Goal: Task Accomplishment & Management: Manage account settings

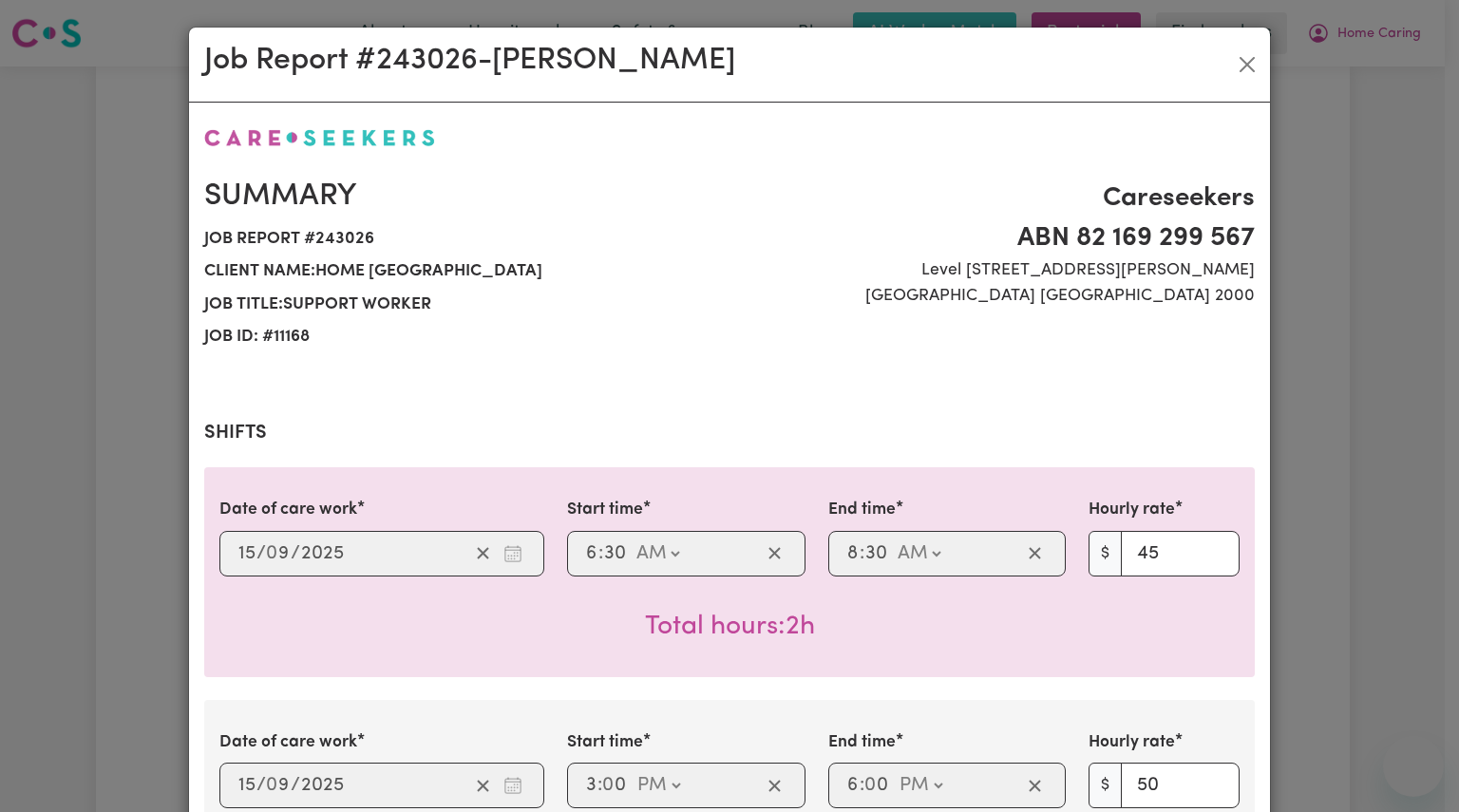
select select "pm"
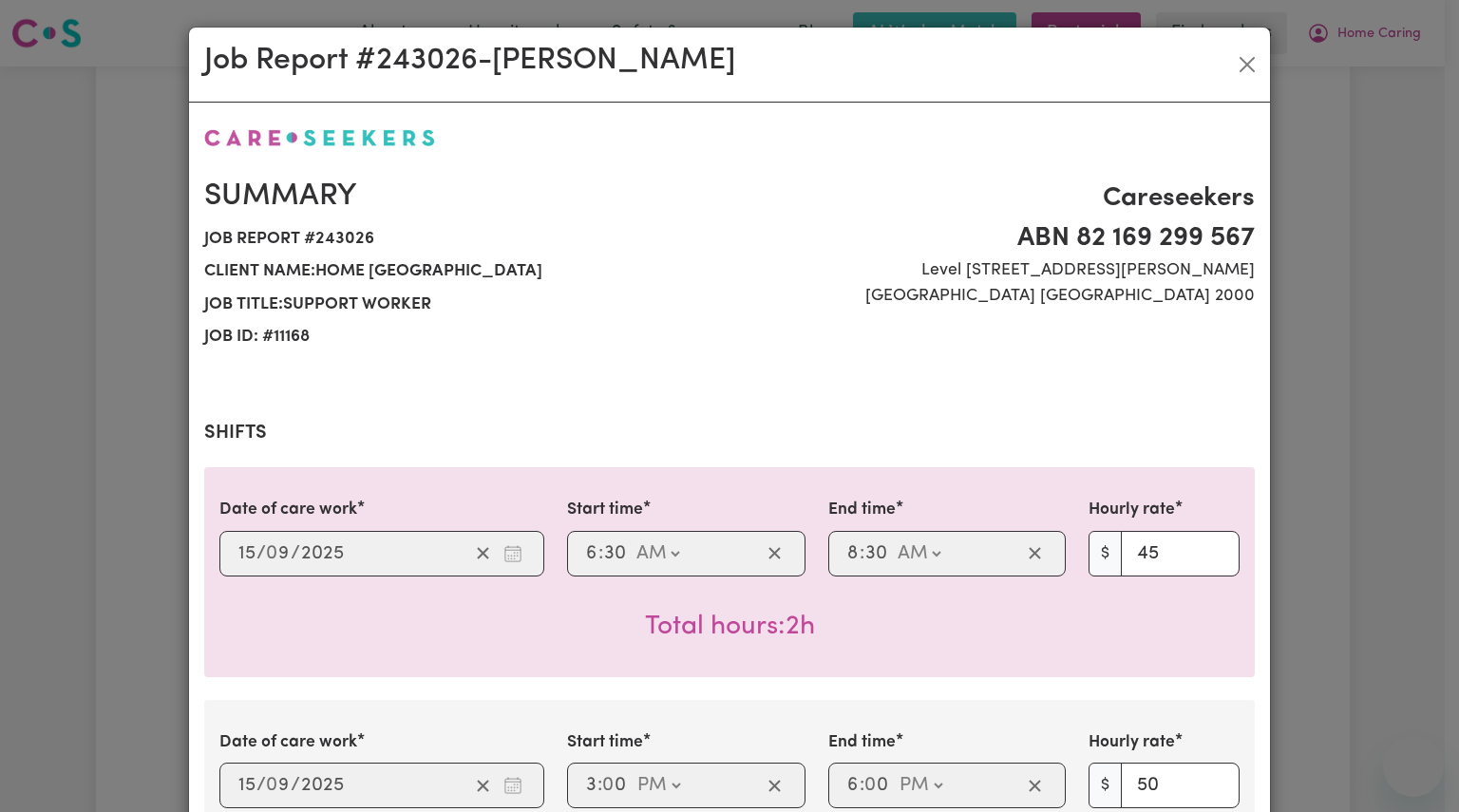
select select "pm"
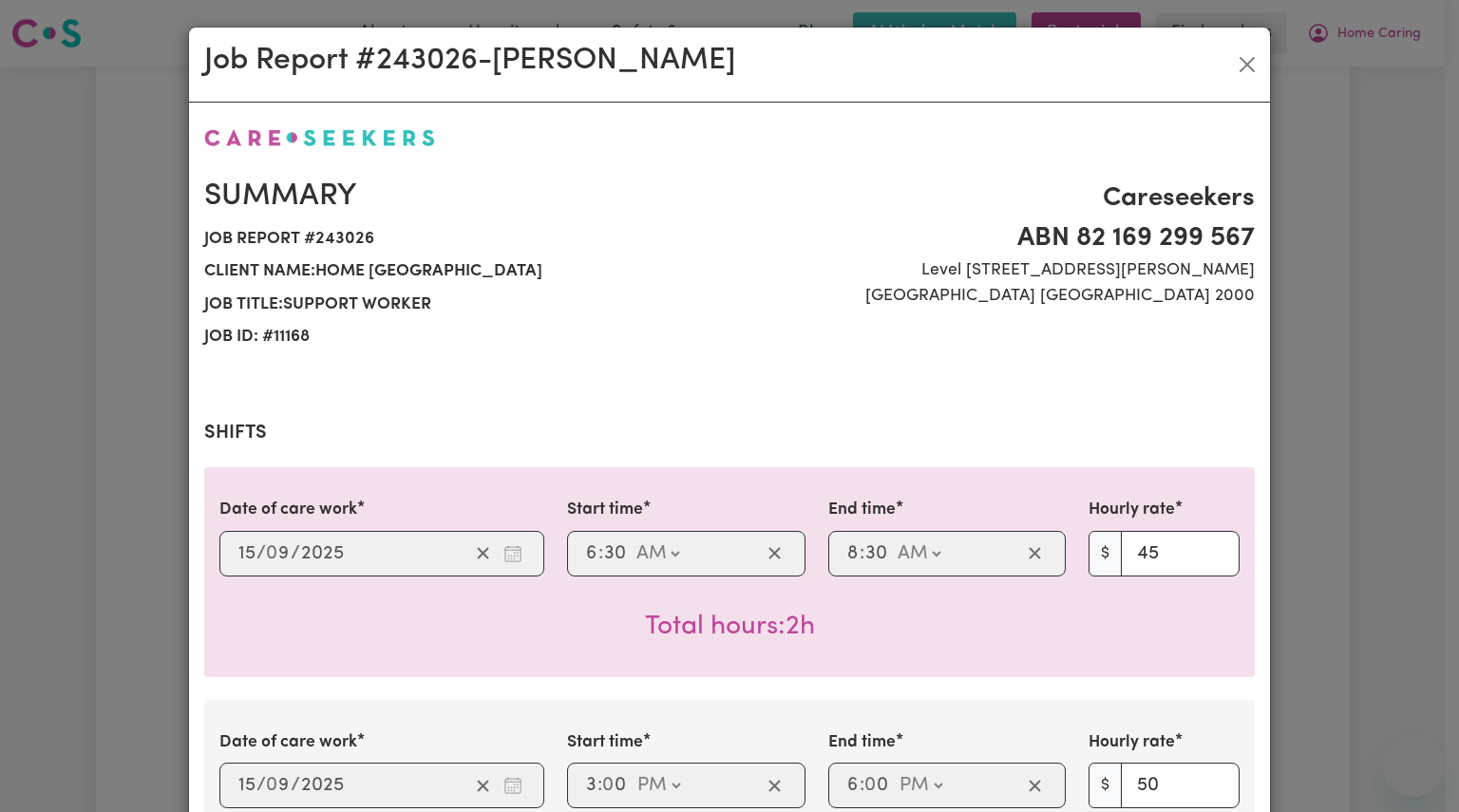
select select "pm"
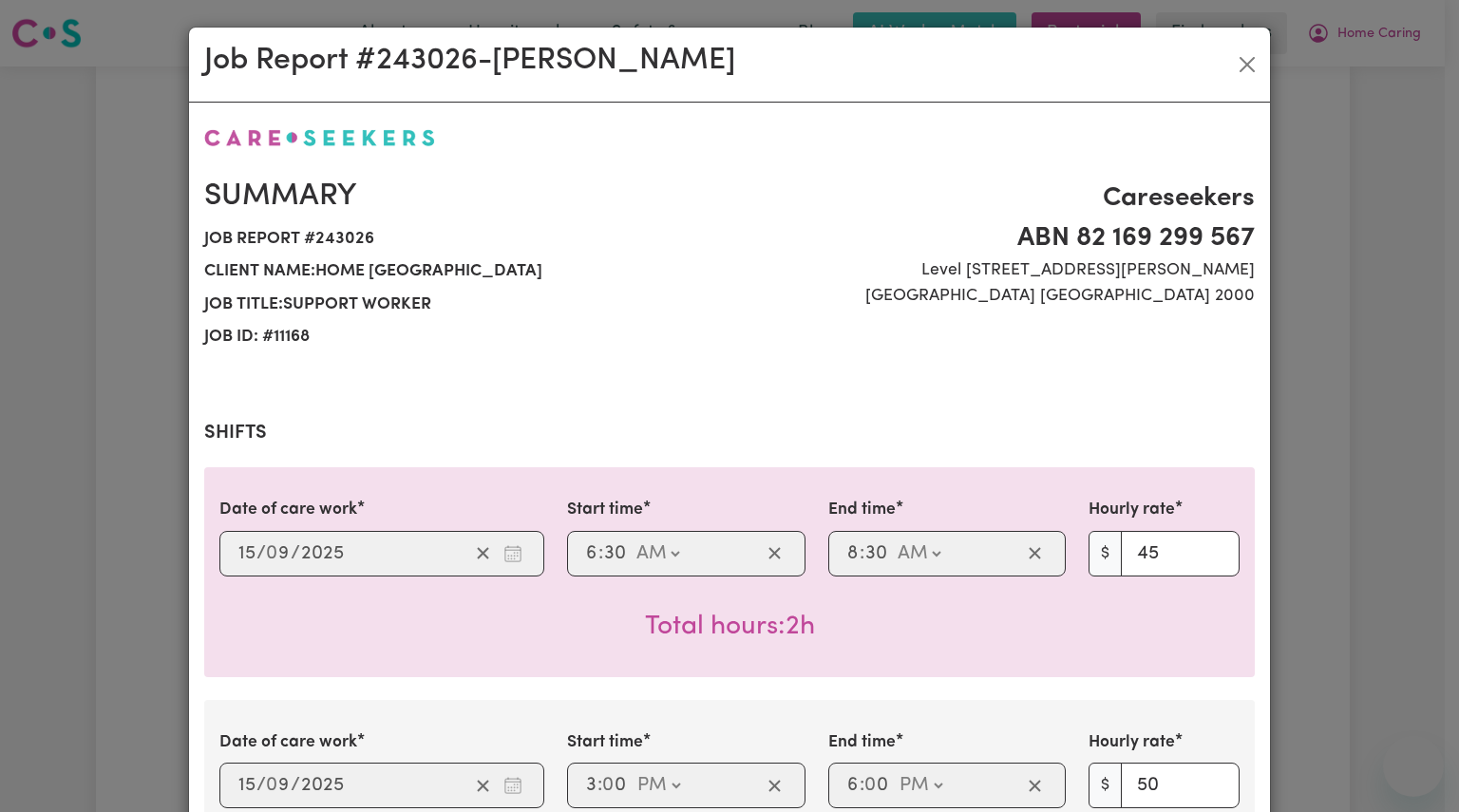
select select "pm"
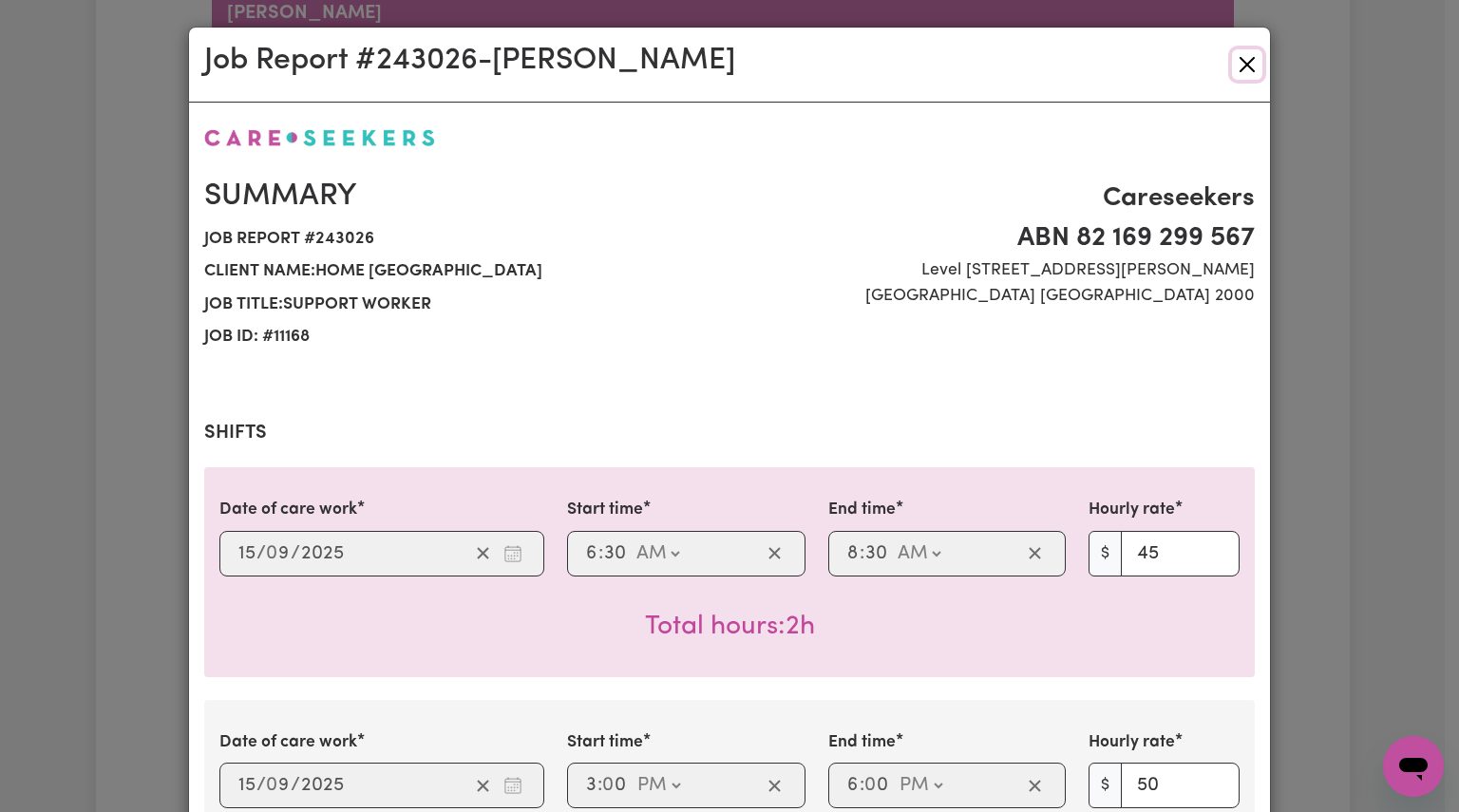
click at [1236, 66] on button "Close" at bounding box center [1246, 64] width 31 height 31
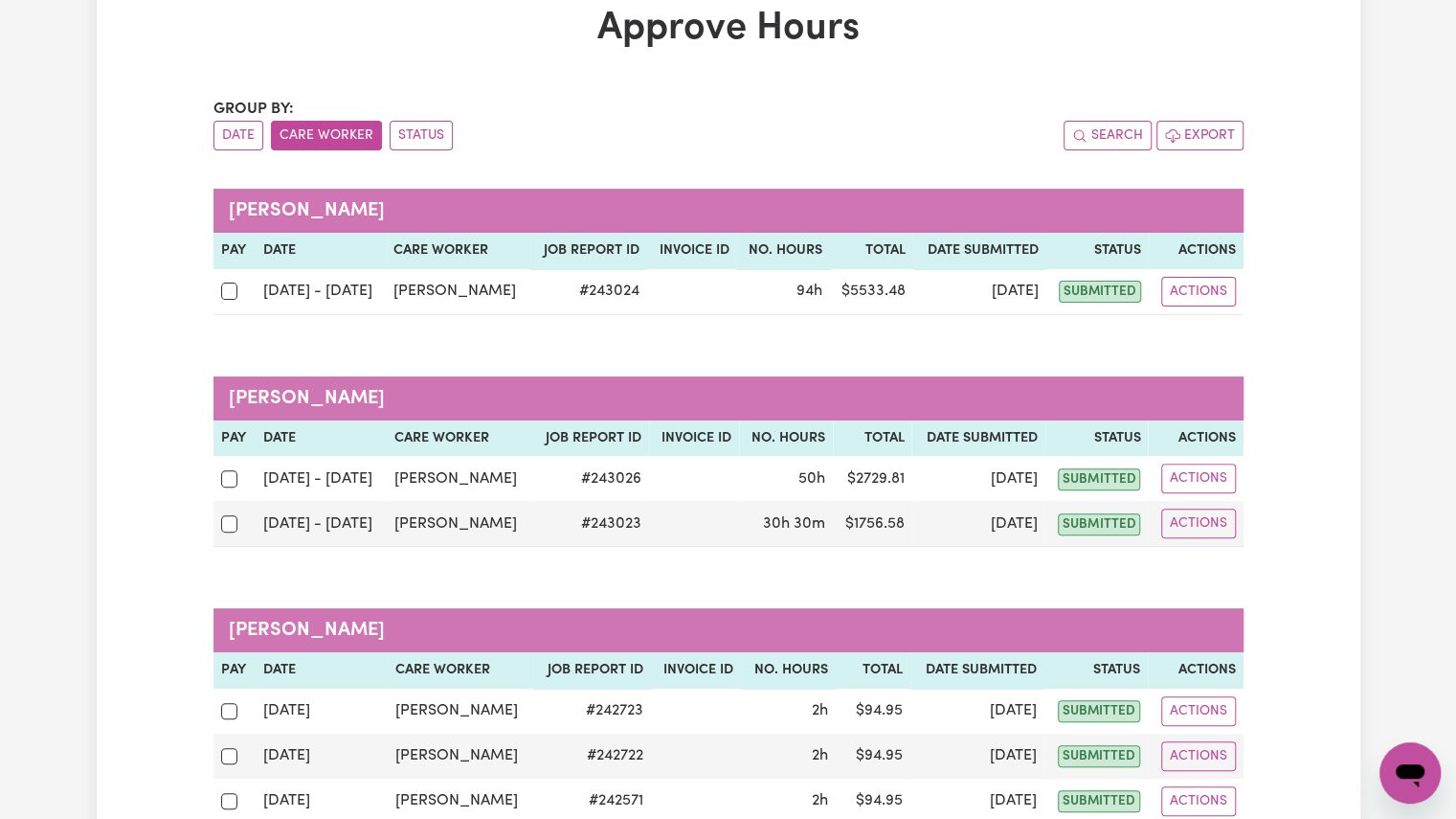
scroll to position [116, 0]
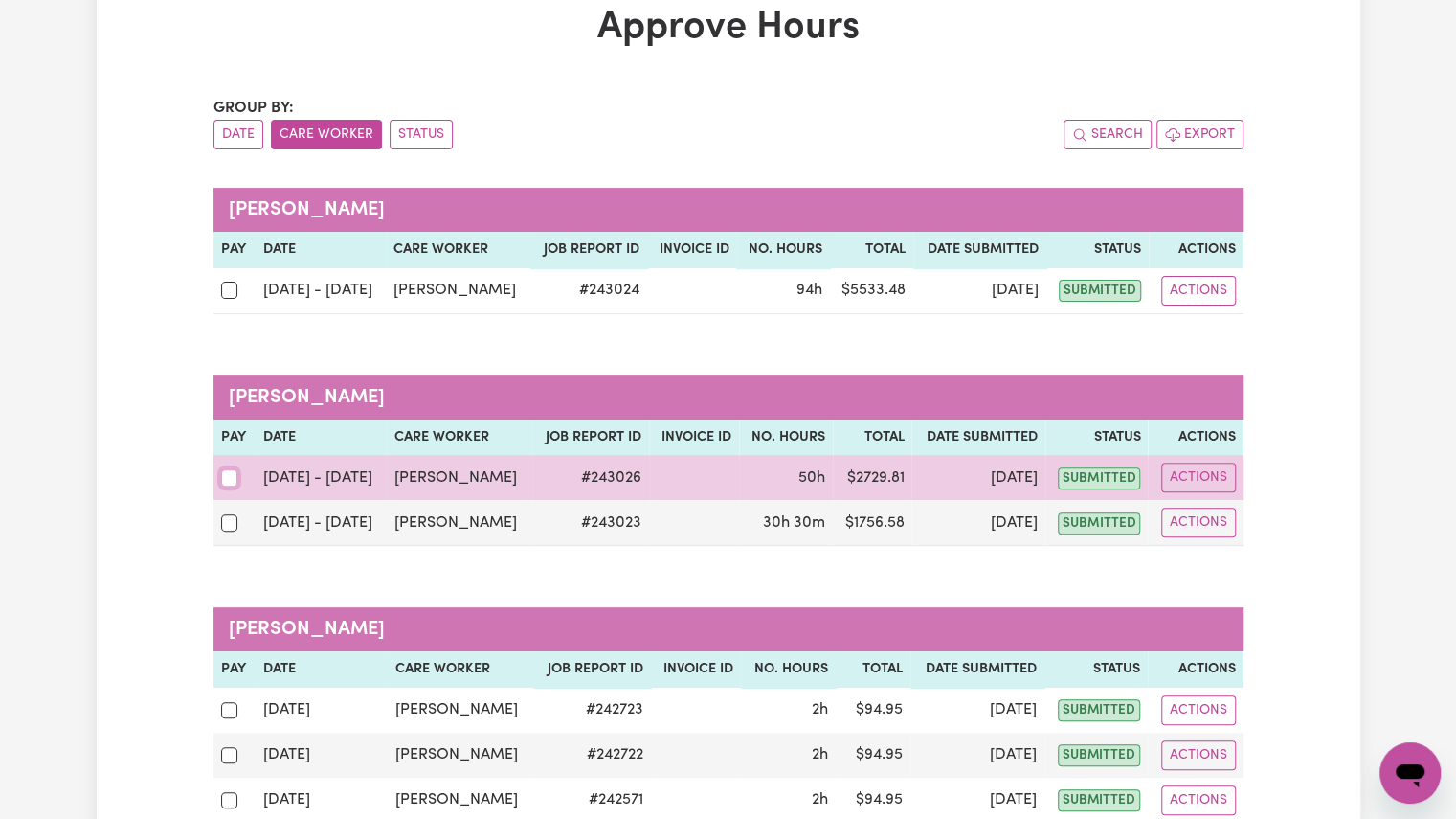
click at [225, 481] on input "checkbox" at bounding box center [229, 478] width 17 height 17
checkbox input "true"
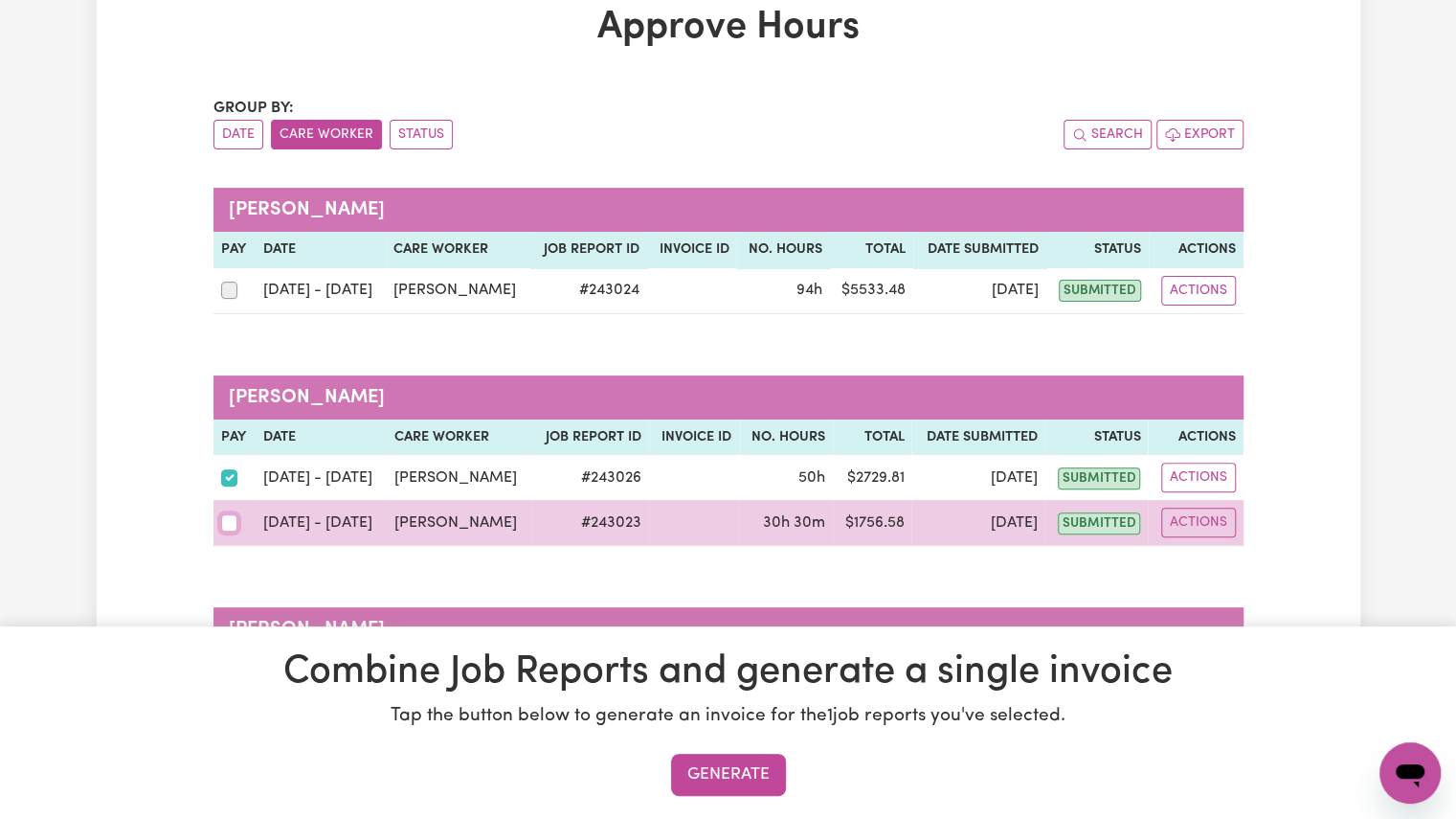
click at [226, 519] on input "checkbox" at bounding box center [229, 522] width 17 height 17
checkbox input "true"
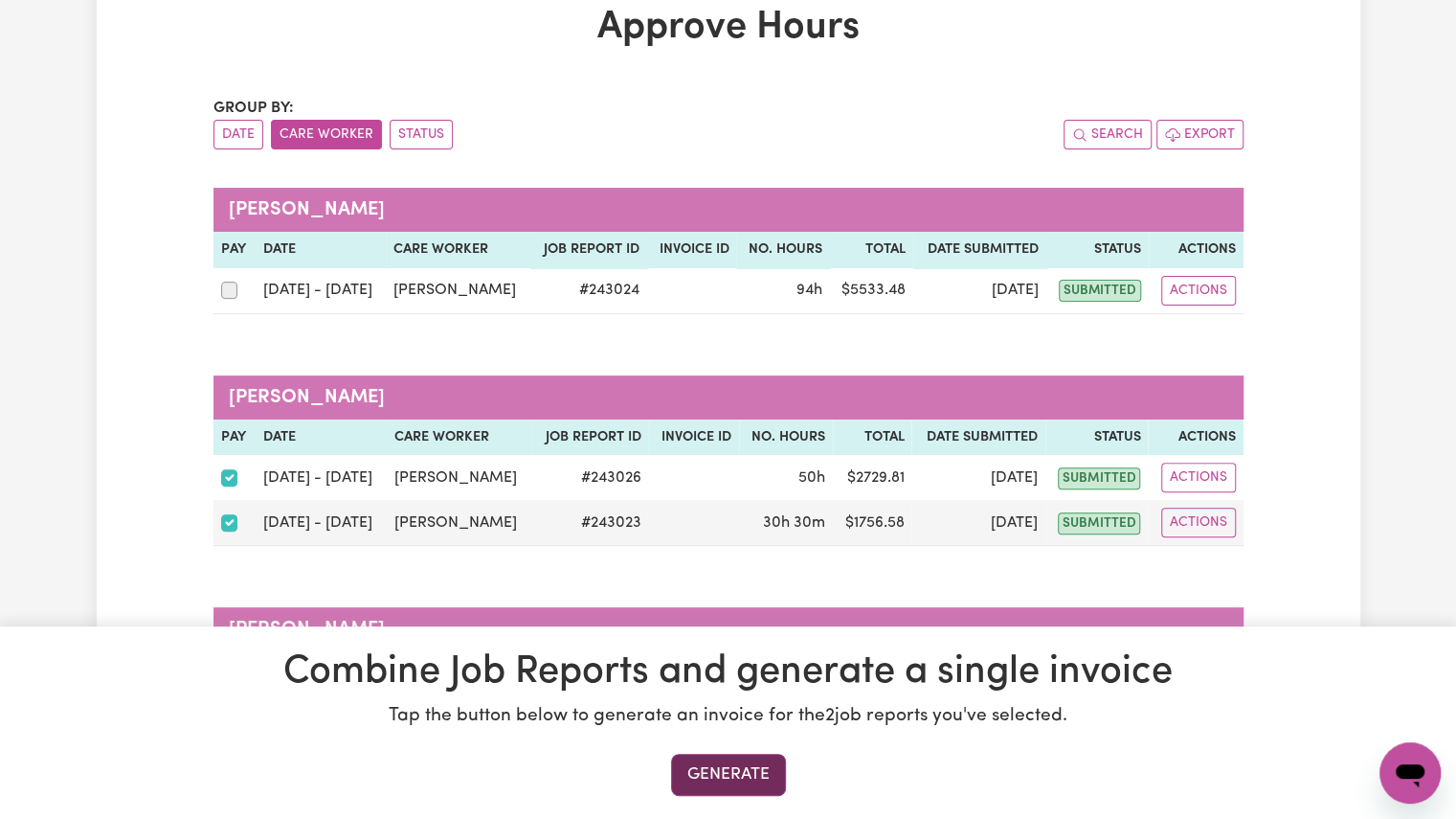
click at [727, 771] on button "Generate" at bounding box center [728, 774] width 115 height 42
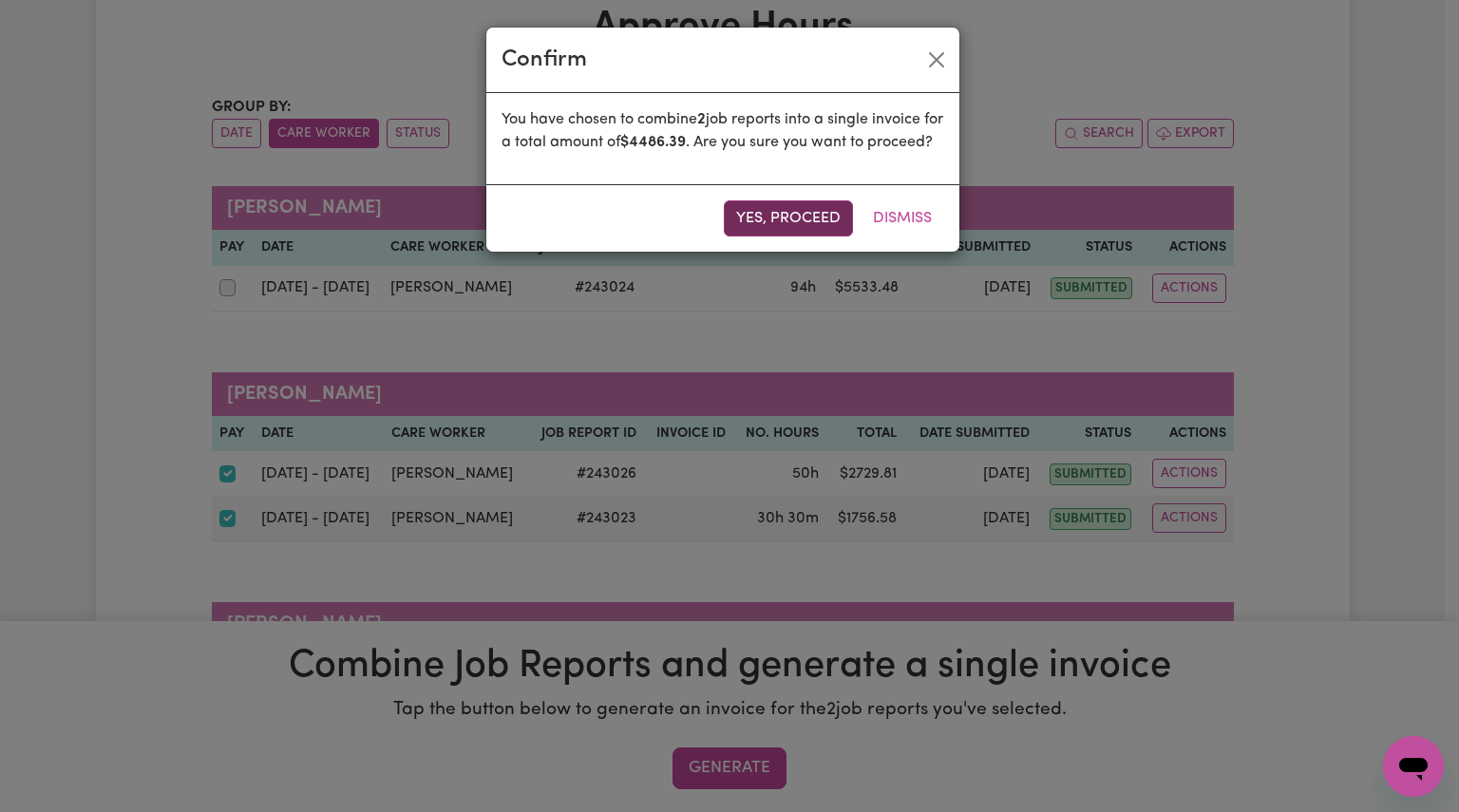
click at [750, 234] on button "Yes, proceed" at bounding box center [788, 219] width 129 height 36
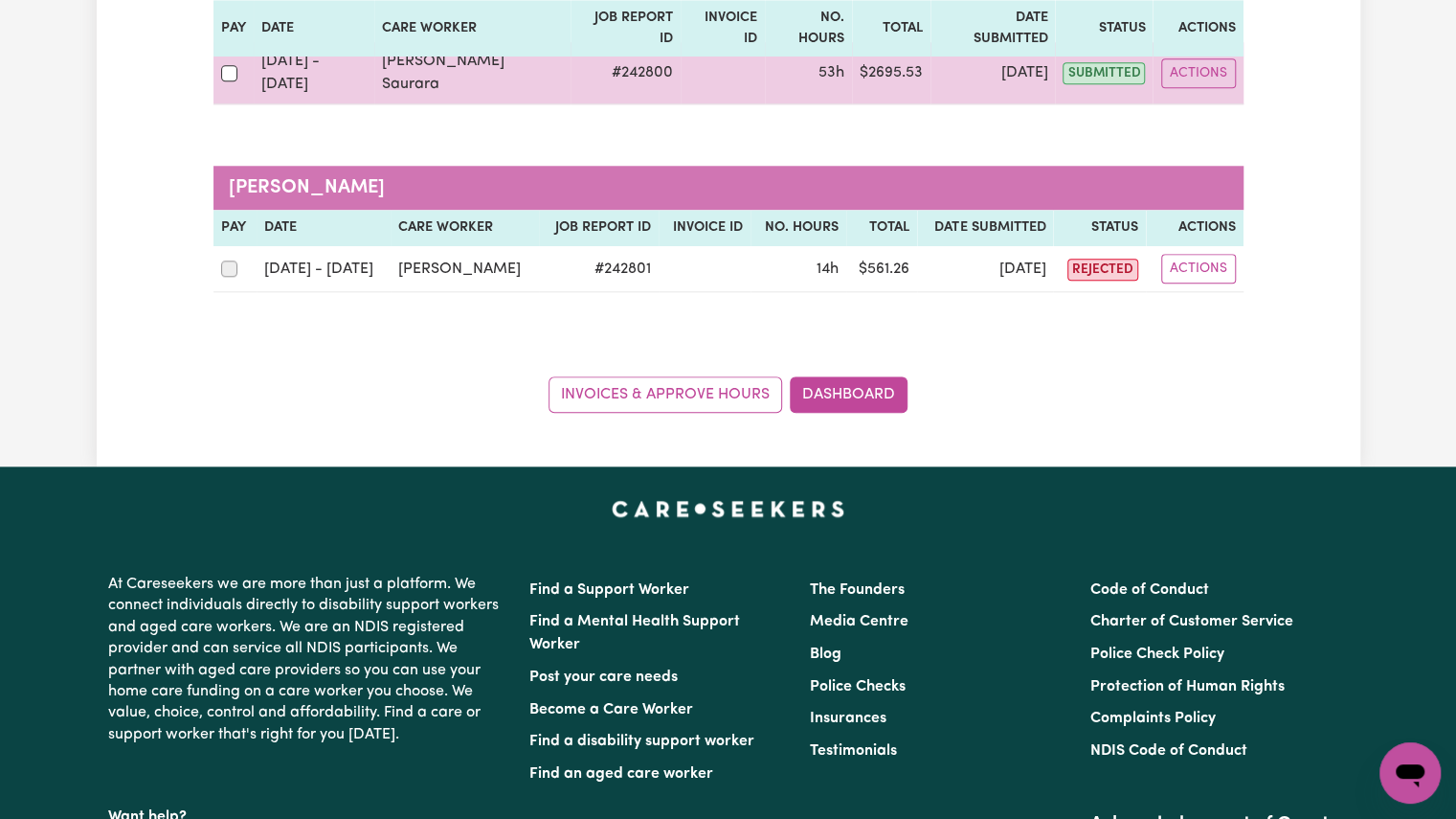
scroll to position [821, 0]
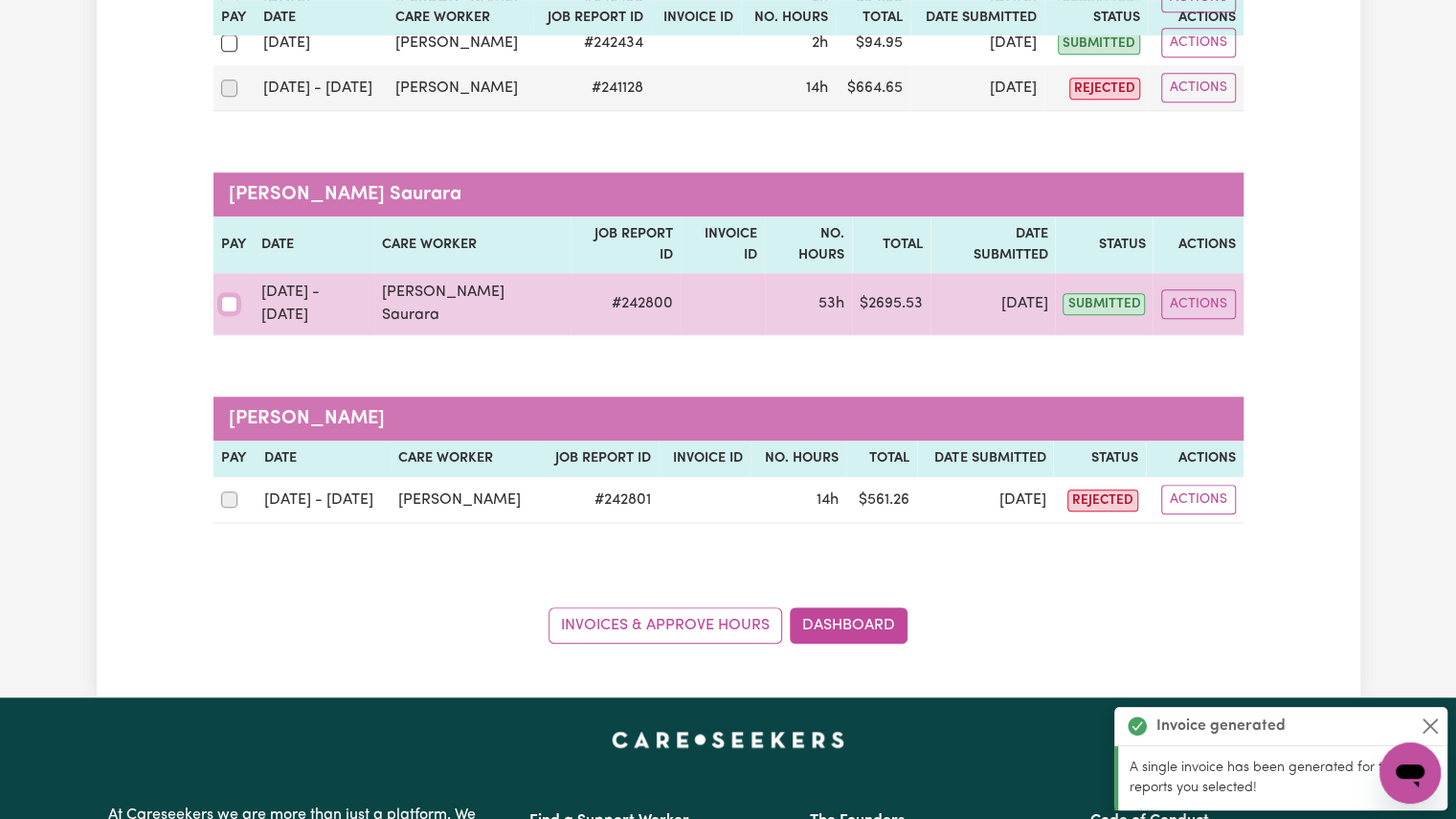
click at [229, 296] on input "checkbox" at bounding box center [229, 304] width 17 height 17
checkbox input "true"
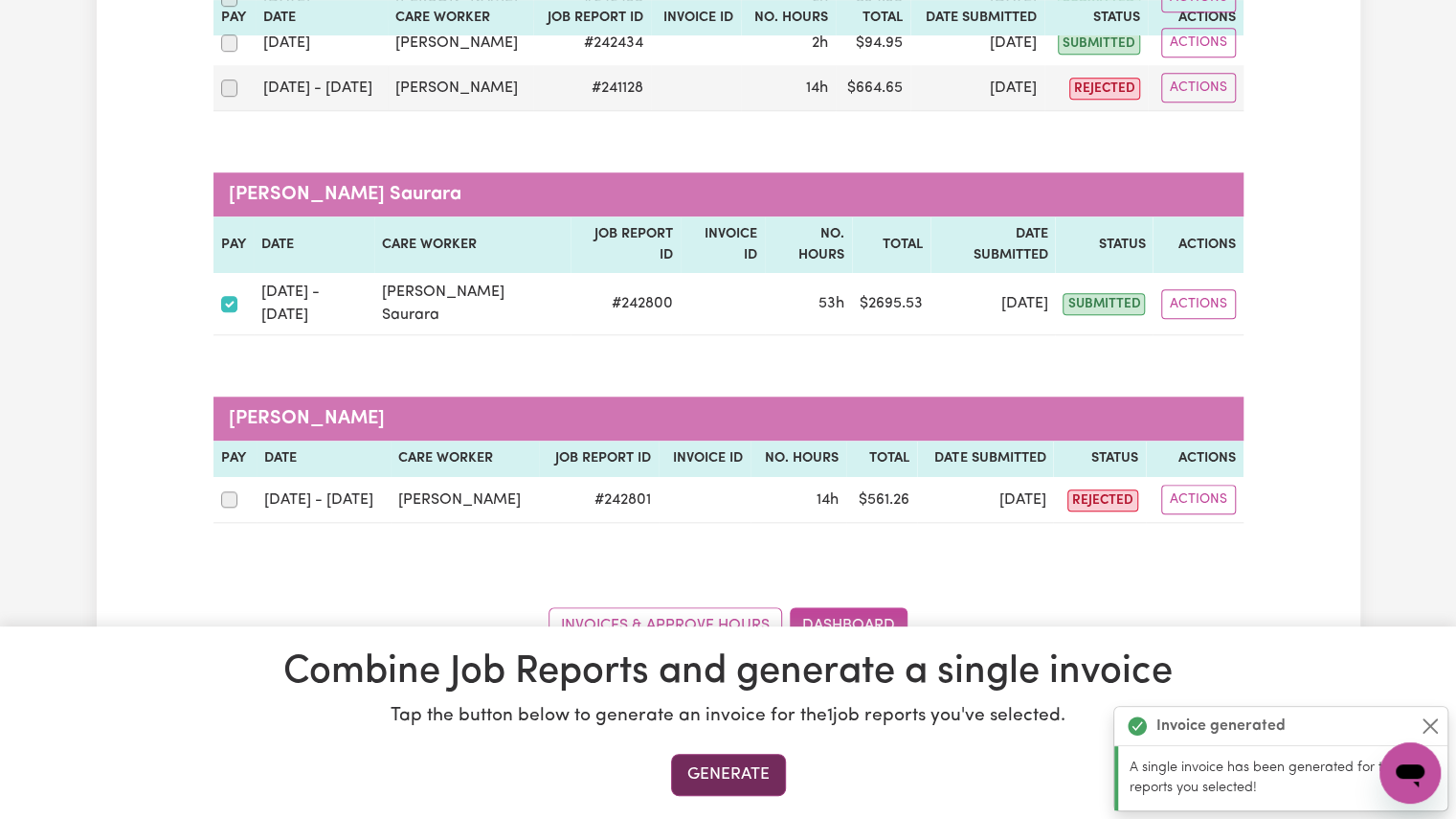
click at [731, 765] on button "Generate" at bounding box center [728, 774] width 115 height 42
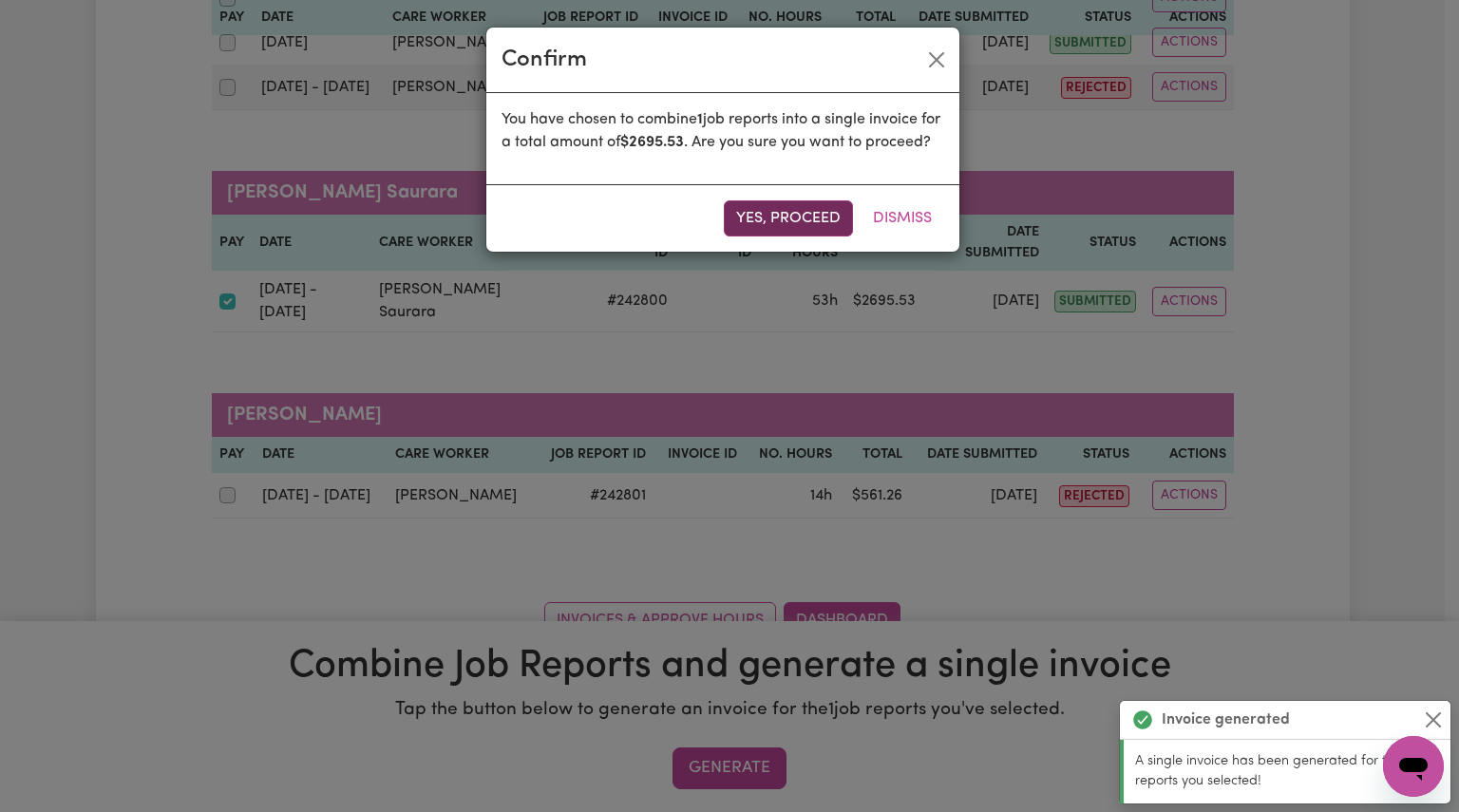
click at [791, 236] on button "Yes, proceed" at bounding box center [788, 219] width 129 height 36
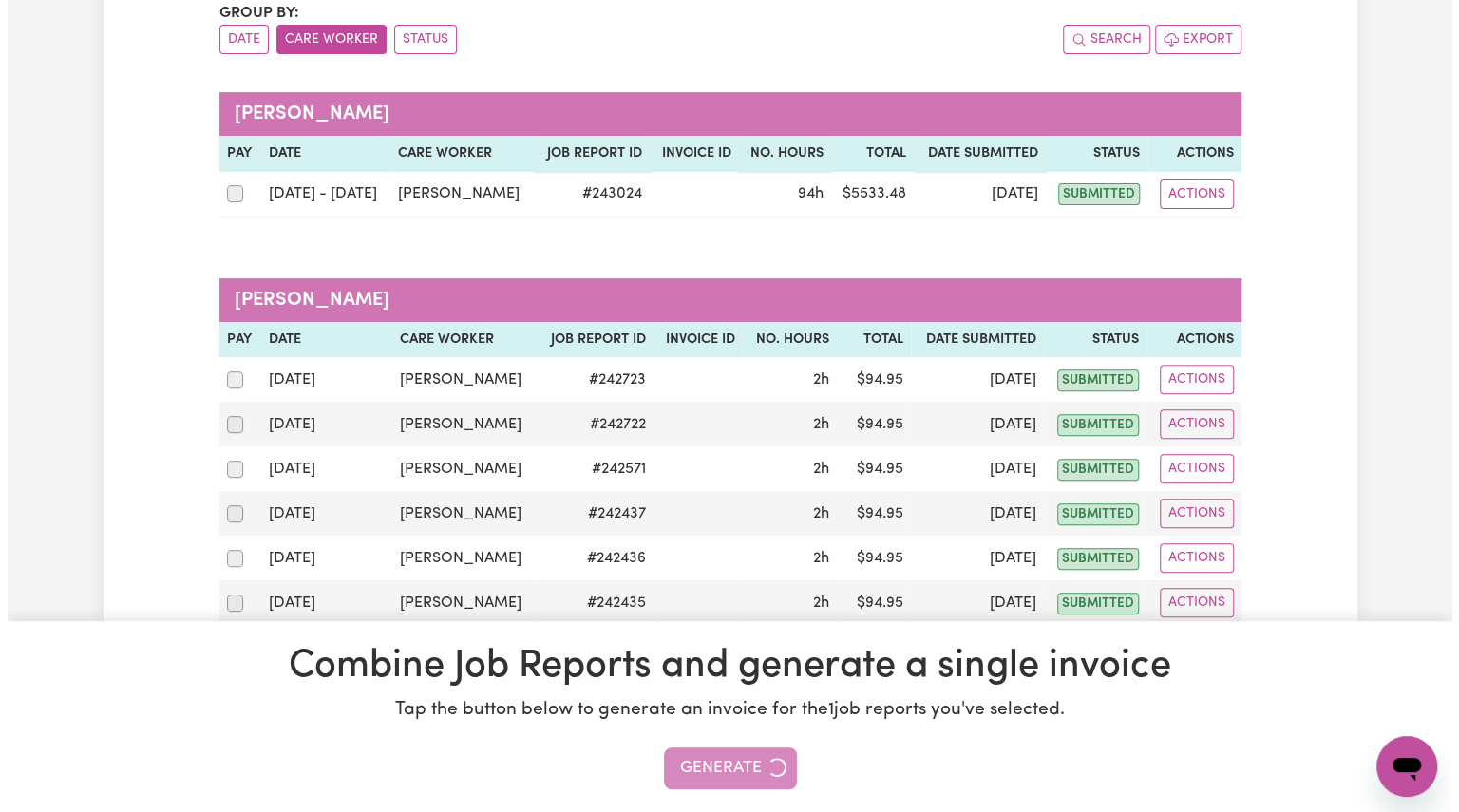
scroll to position [0, 0]
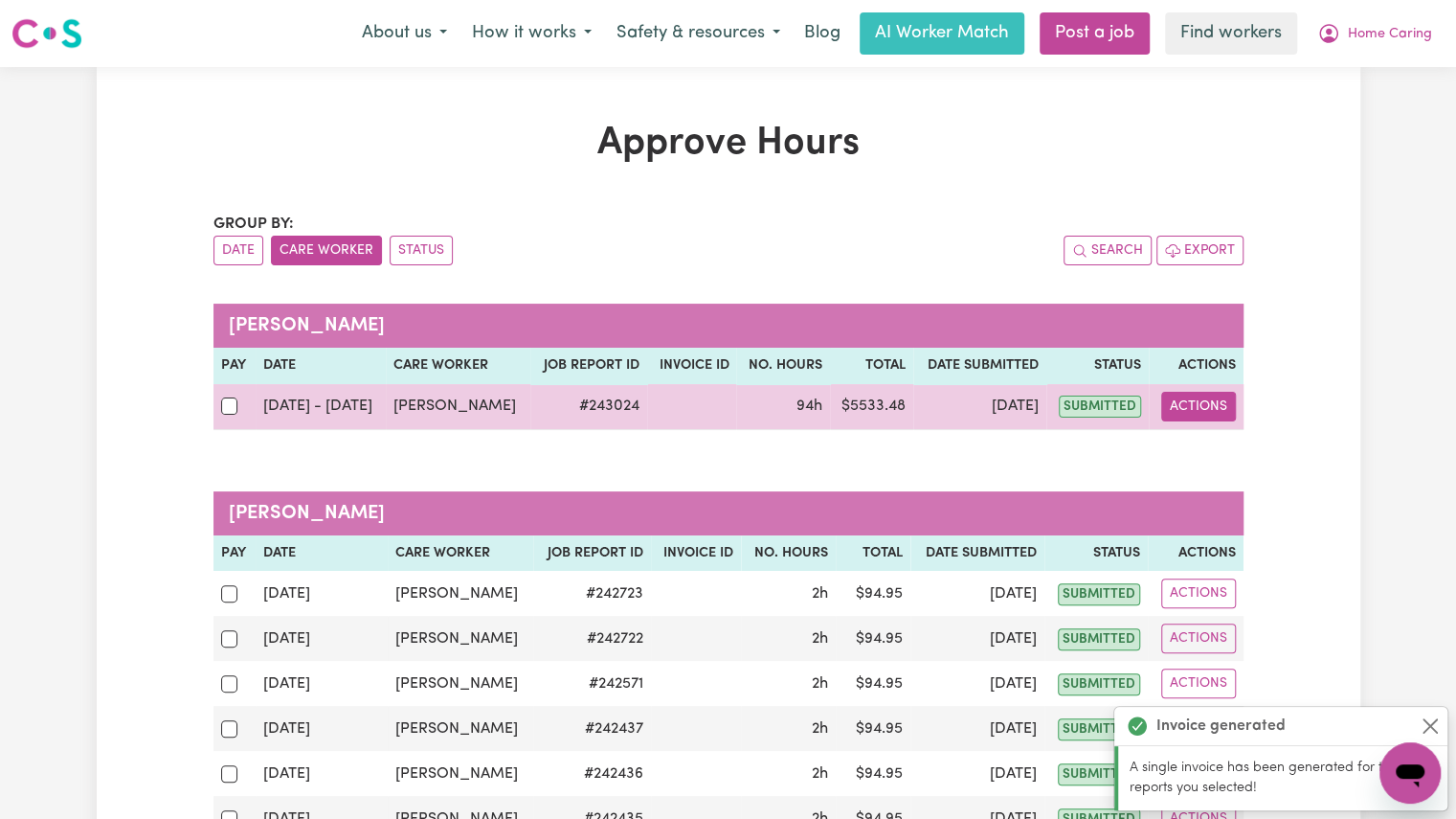
click at [1211, 403] on button "Actions" at bounding box center [1198, 407] width 74 height 30
click at [1217, 451] on link "View Job Report" at bounding box center [1246, 450] width 164 height 39
select select "pm"
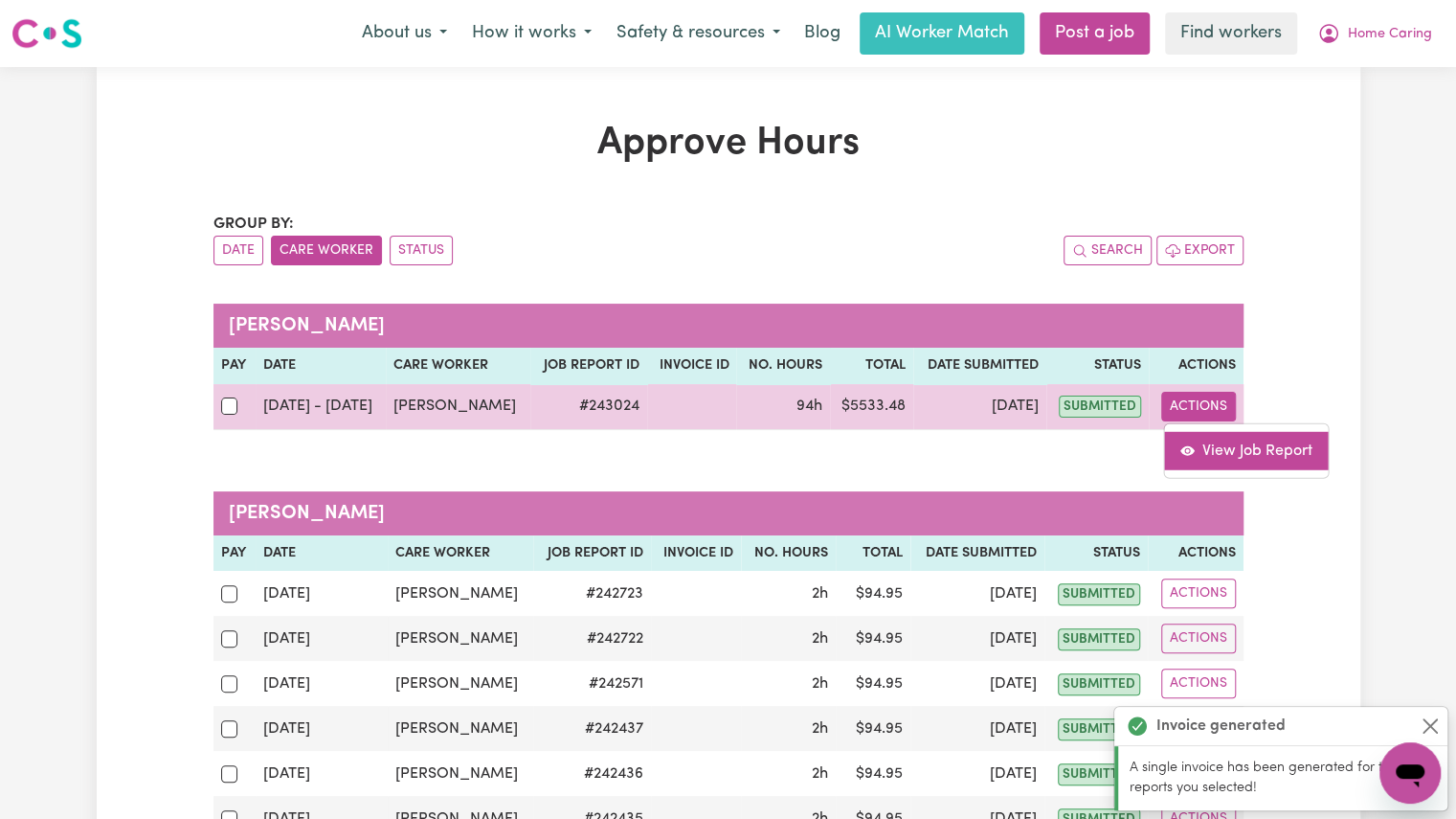
select select "pm"
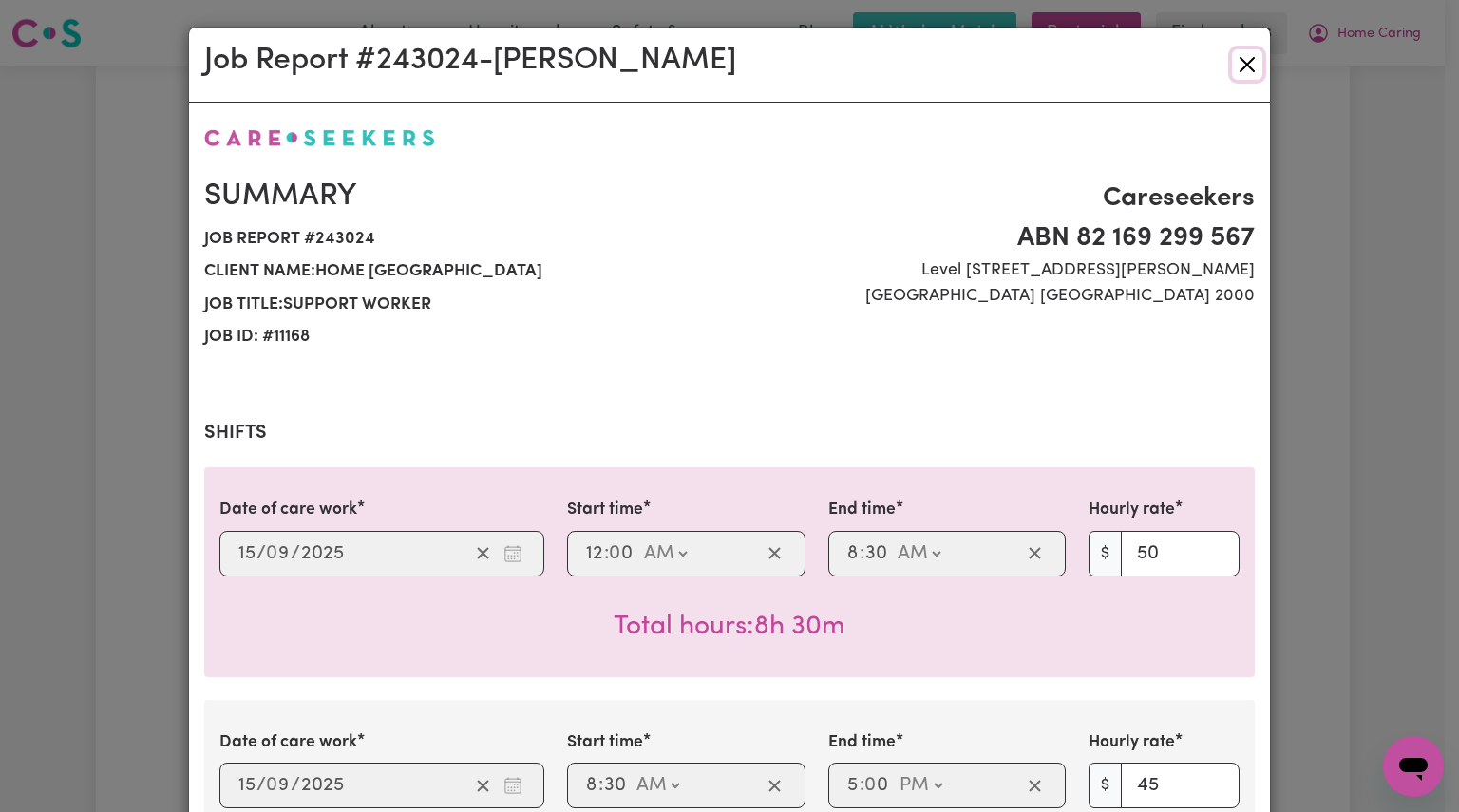
click at [1240, 73] on button "Close" at bounding box center [1246, 64] width 31 height 31
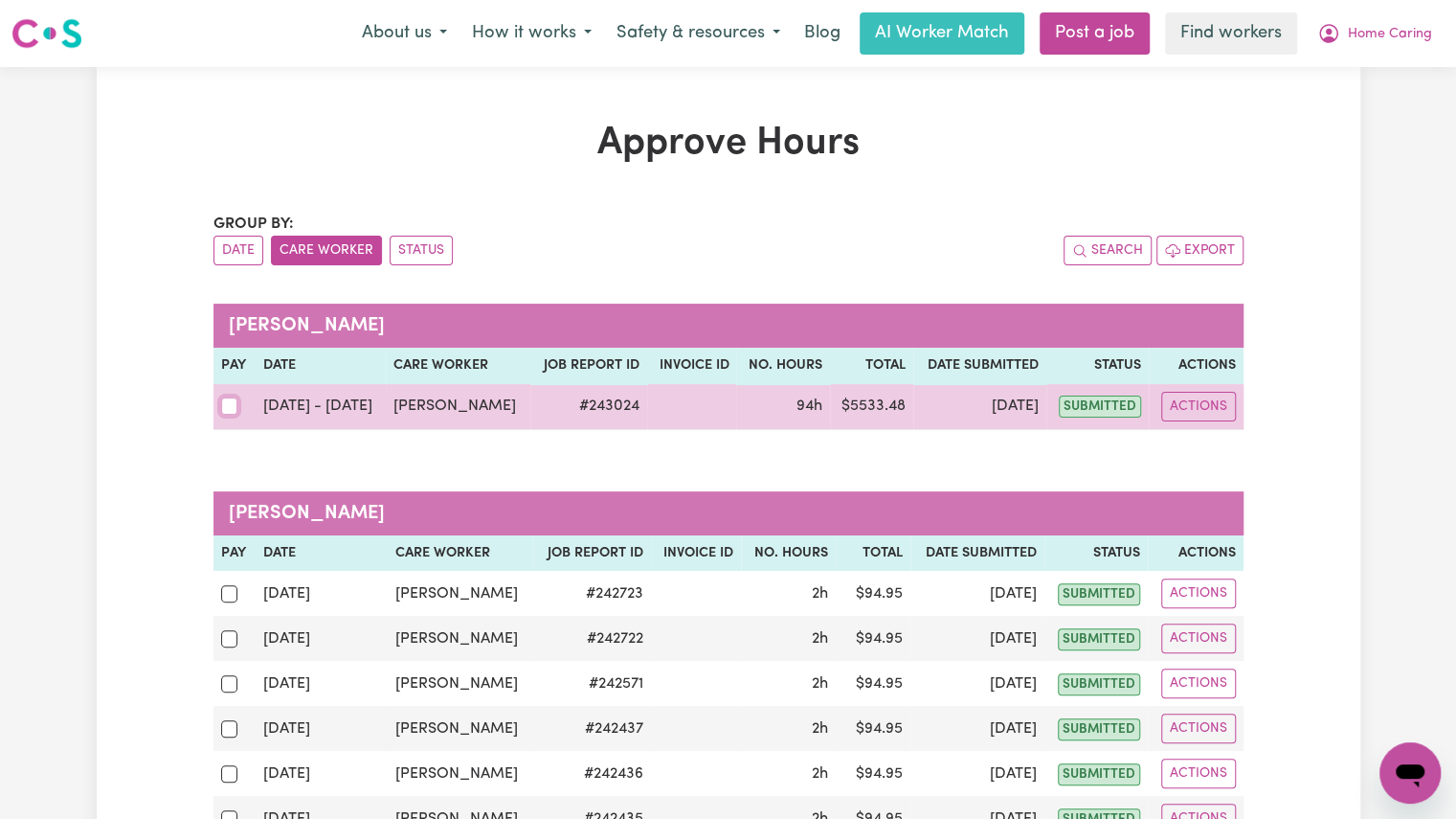
click at [233, 405] on input "checkbox" at bounding box center [229, 405] width 17 height 17
checkbox input "true"
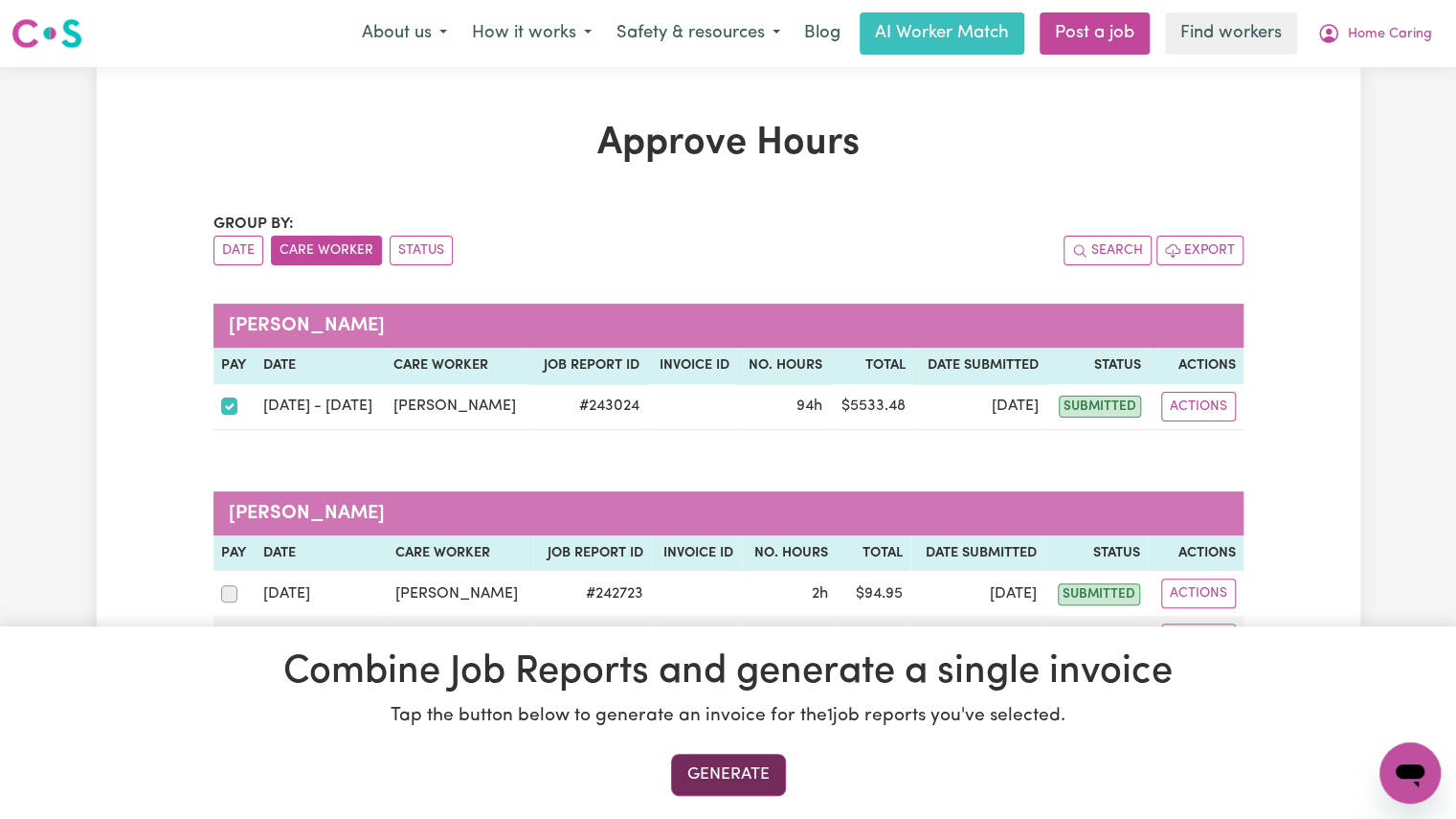
click at [715, 783] on button "Generate" at bounding box center [728, 774] width 115 height 42
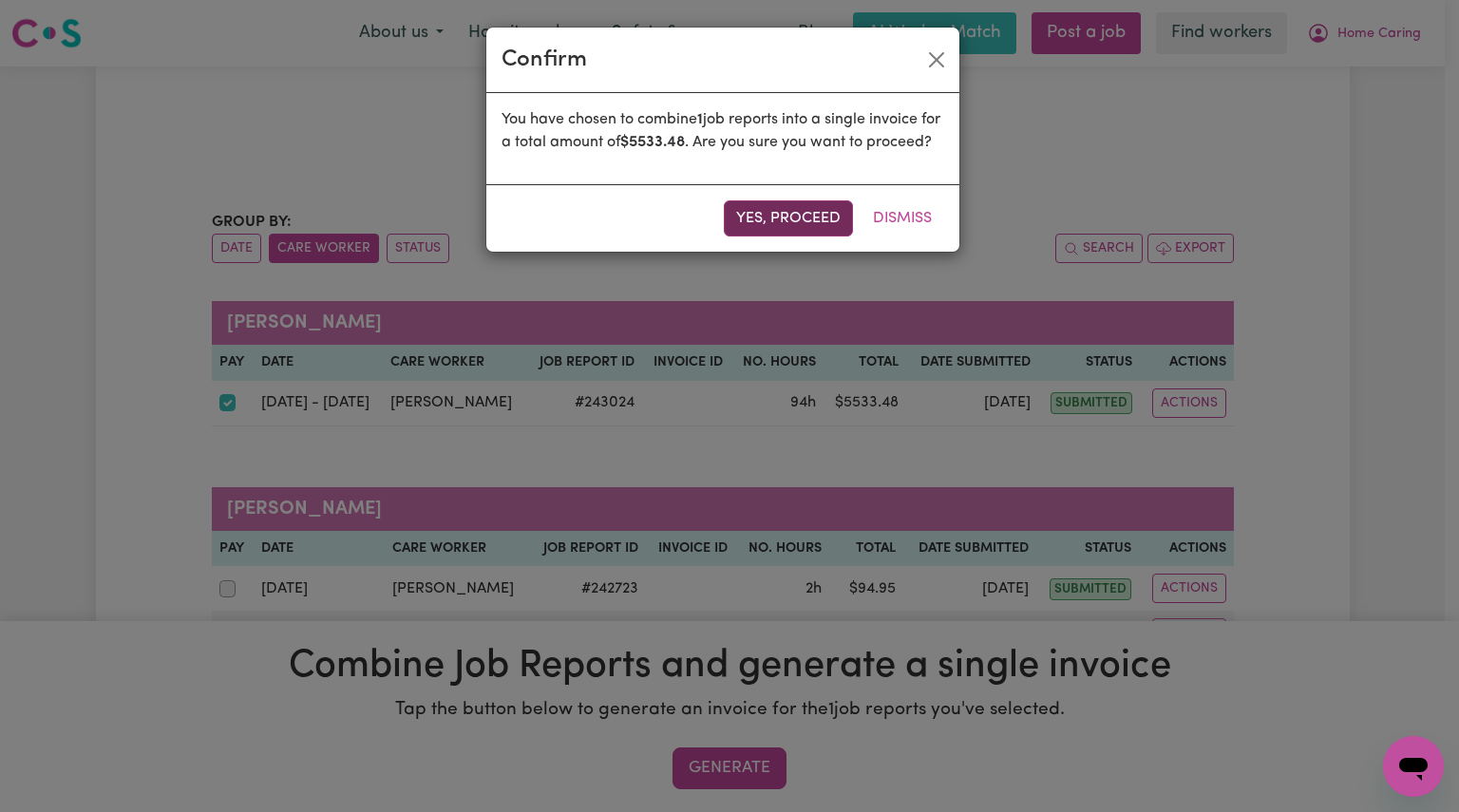
click at [773, 236] on button "Yes, proceed" at bounding box center [788, 219] width 129 height 36
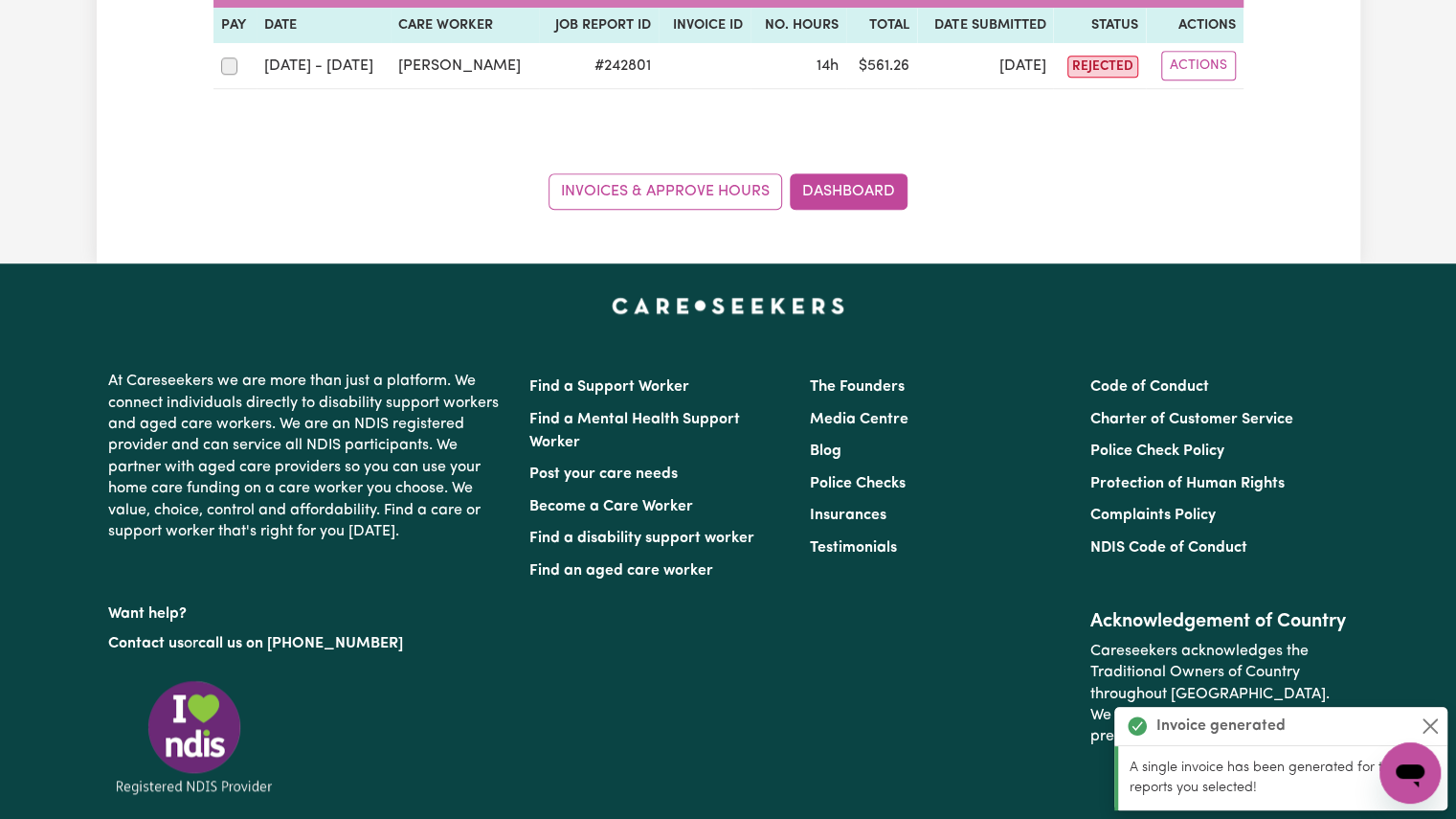
scroll to position [844, 0]
